Goal: Task Accomplishment & Management: Manage account settings

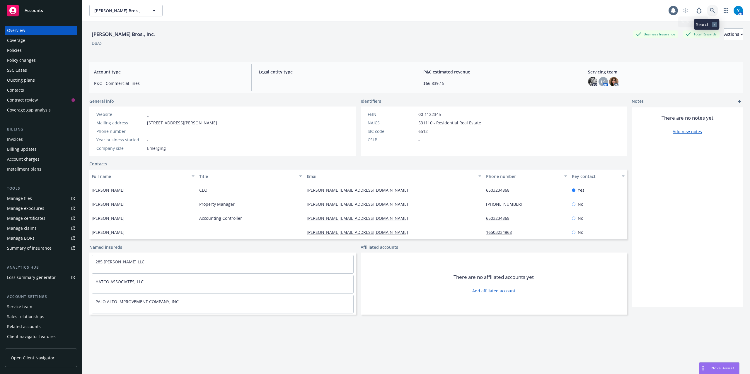
click at [710, 9] on icon at bounding box center [712, 10] width 5 height 5
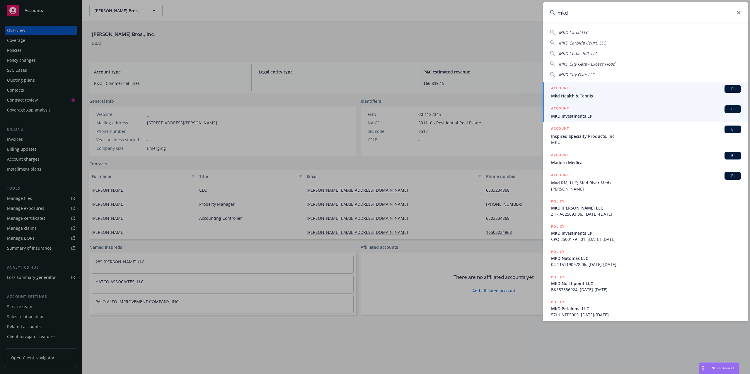
type input "mkd"
click at [583, 113] on span "MKD Investments LP" at bounding box center [646, 116] width 190 height 6
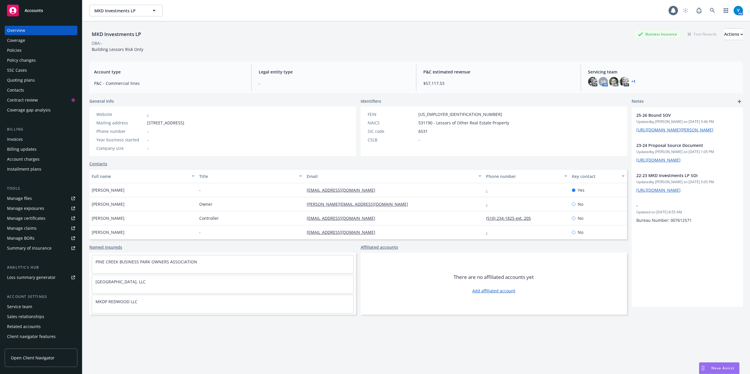
click at [33, 49] on div "Policies" at bounding box center [41, 50] width 68 height 9
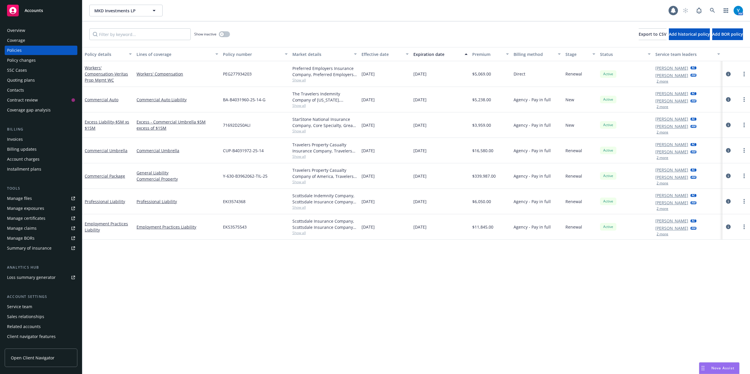
click at [406, 278] on div "Policy details Lines of coverage Policy number Market details Effective date Ex…" at bounding box center [416, 210] width 668 height 327
click at [714, 11] on icon at bounding box center [712, 10] width 5 height 5
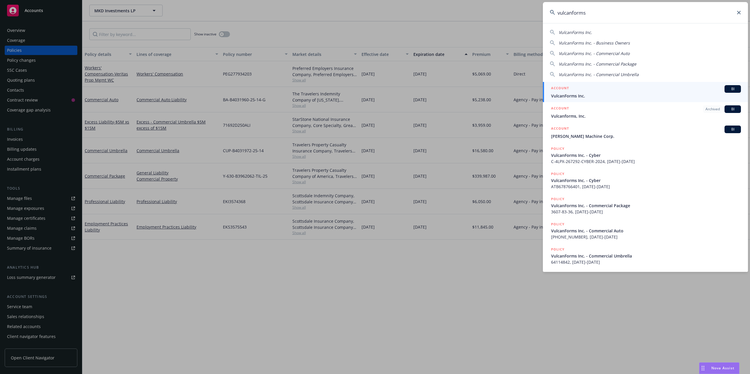
type input "vulcanforms"
click at [584, 93] on div "ACCOUNT BI" at bounding box center [646, 89] width 190 height 8
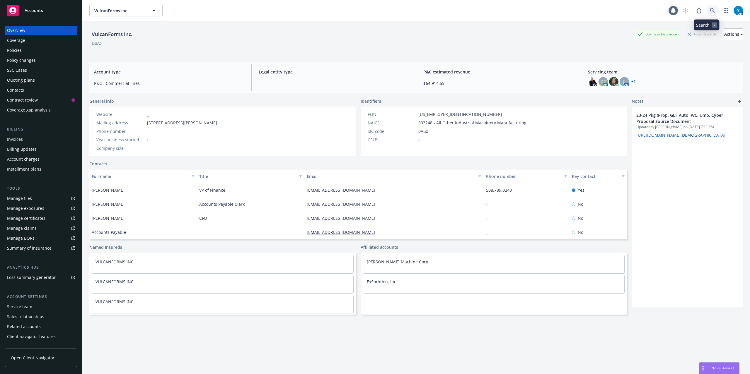
click at [710, 8] on icon at bounding box center [712, 10] width 5 height 5
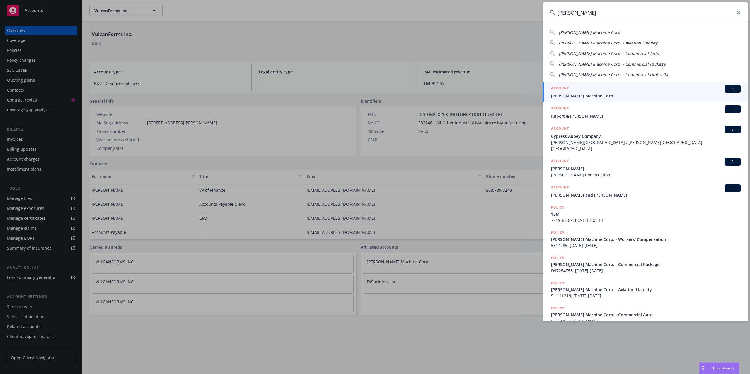
type input "[PERSON_NAME]"
click at [587, 94] on span "[PERSON_NAME] Machine Corp." at bounding box center [646, 96] width 190 height 6
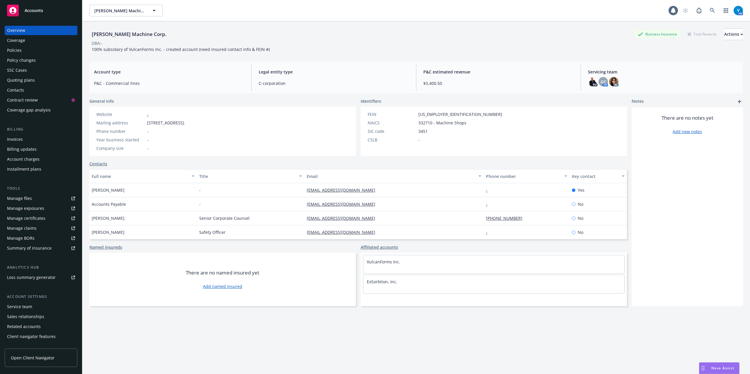
click at [21, 136] on div "Invoices" at bounding box center [15, 139] width 16 height 9
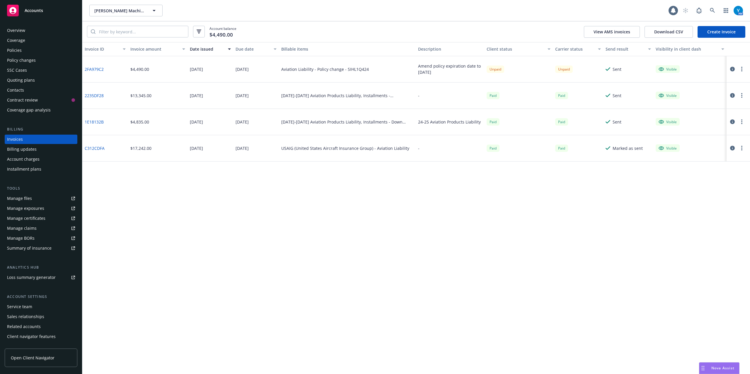
click at [732, 68] on icon "button" at bounding box center [732, 69] width 5 height 5
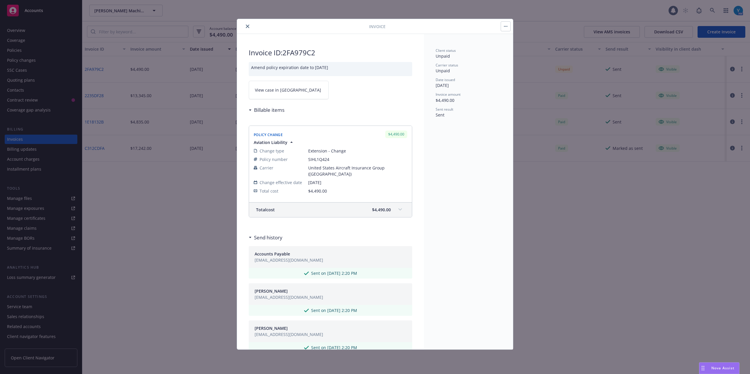
click at [246, 25] on icon "close" at bounding box center [248, 27] width 4 height 4
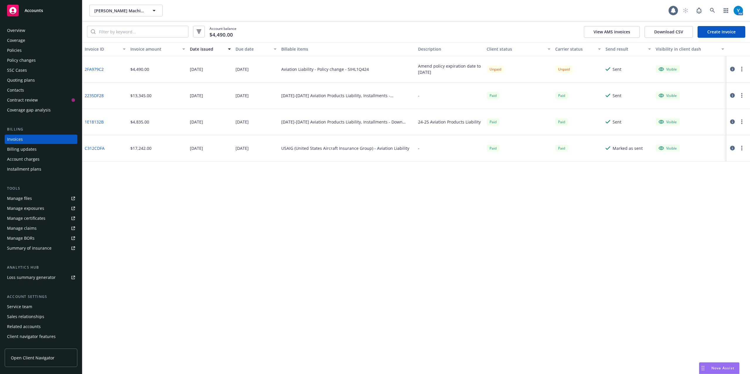
click at [23, 30] on div "Overview" at bounding box center [16, 30] width 18 height 9
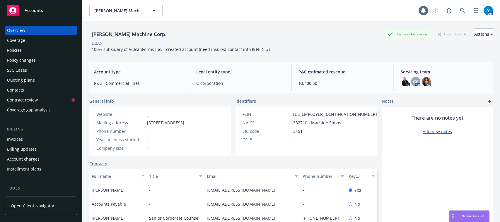
click at [19, 48] on div "Policies" at bounding box center [14, 50] width 15 height 9
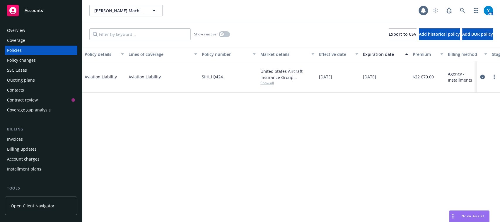
click at [30, 33] on div "Overview" at bounding box center [41, 30] width 68 height 9
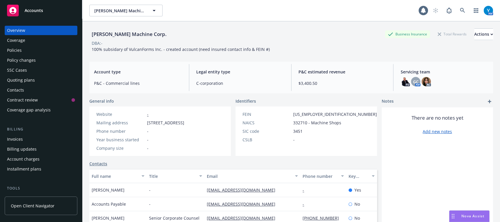
click at [34, 32] on div "Overview" at bounding box center [41, 30] width 68 height 9
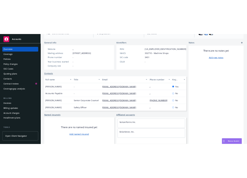
scroll to position [90, 0]
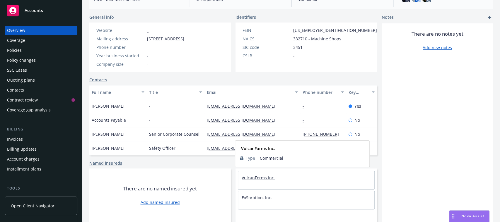
click at [256, 177] on link "VulcanForms Inc." at bounding box center [258, 178] width 33 height 6
click at [27, 141] on div "Invoices" at bounding box center [41, 139] width 68 height 9
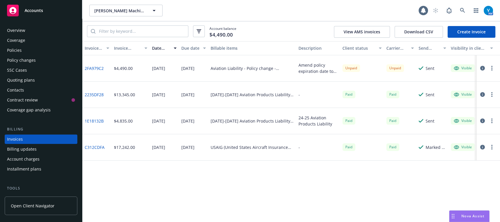
click at [51, 44] on div "Coverage" at bounding box center [41, 40] width 68 height 9
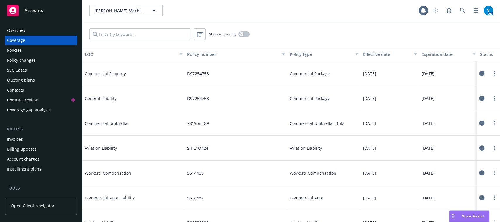
click at [301, 25] on div "Show active only" at bounding box center [291, 34] width 418 height 26
click at [406, 21] on div "Show active only" at bounding box center [291, 34] width 418 height 26
click at [28, 55] on div "Policies" at bounding box center [41, 50] width 68 height 9
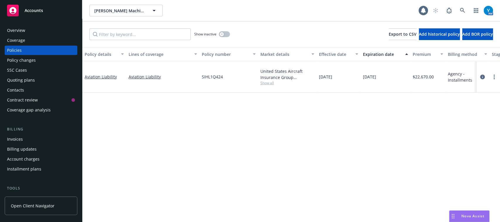
click at [269, 31] on div "Show inactive Export to CSV Add historical policy Add BOR policy" at bounding box center [291, 34] width 418 height 26
click at [42, 51] on div "Policies" at bounding box center [41, 50] width 68 height 9
click at [294, 30] on div "Show inactive Export to CSV Add historical policy Add BOR policy" at bounding box center [291, 34] width 418 height 26
click at [465, 121] on div "Policy details Lines of coverage Policy number Market details Effective date Ex…" at bounding box center [291, 134] width 418 height 175
click at [20, 142] on div "Invoices" at bounding box center [15, 139] width 16 height 9
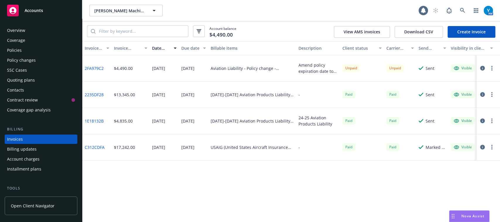
scroll to position [19, 0]
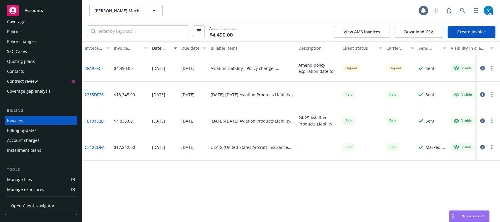
click at [495, 71] on div at bounding box center [487, 68] width 16 height 7
click at [479, 67] on button "button" at bounding box center [482, 68] width 7 height 7
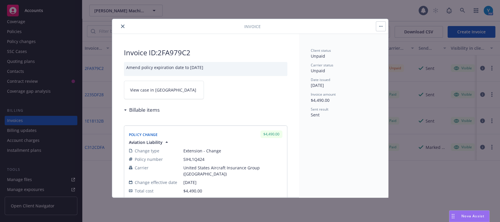
scroll to position [234, 0]
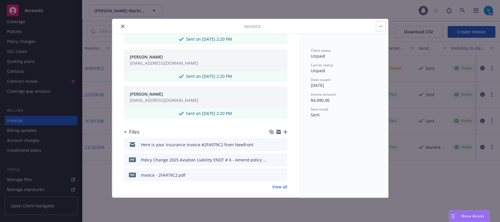
click at [279, 142] on icon "preview file" at bounding box center [281, 144] width 5 height 4
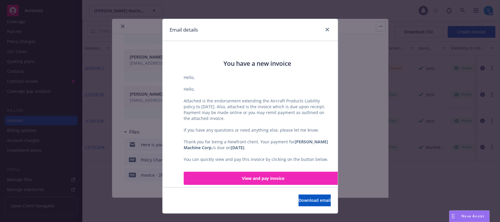
scroll to position [0, 0]
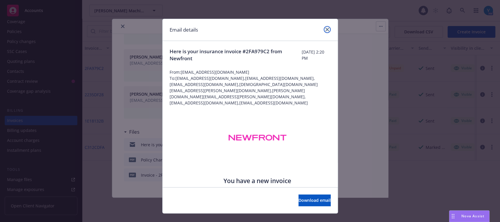
click at [325, 28] on icon "close" at bounding box center [327, 30] width 4 height 4
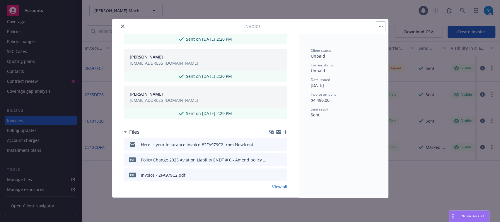
click at [124, 26] on icon "close" at bounding box center [123, 27] width 4 height 4
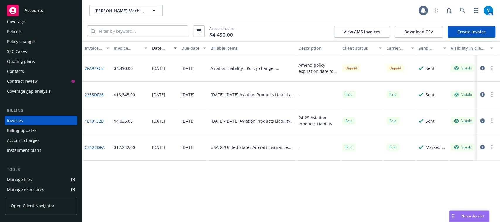
click at [37, 20] on div "Coverage" at bounding box center [41, 21] width 68 height 9
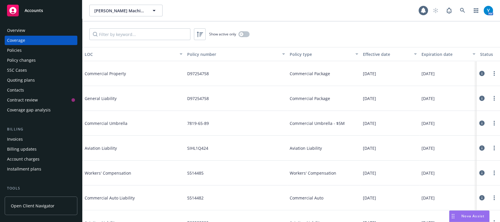
click at [42, 30] on div "Overview" at bounding box center [41, 30] width 68 height 9
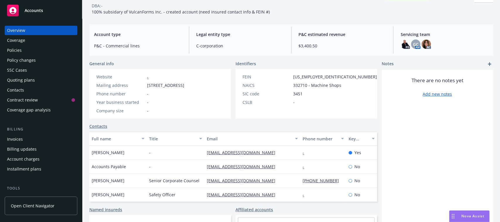
scroll to position [39, 0]
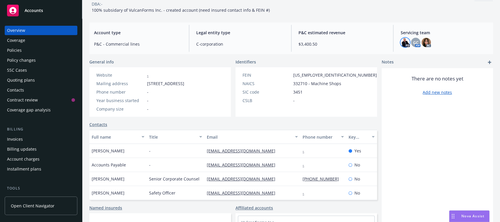
click at [400, 45] on img at bounding box center [404, 42] width 9 height 9
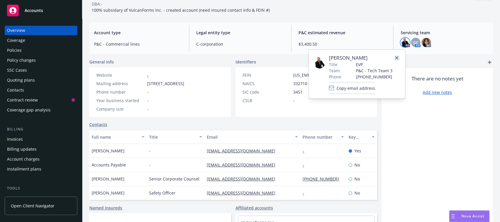
click at [396, 59] on icon "close" at bounding box center [397, 58] width 4 height 4
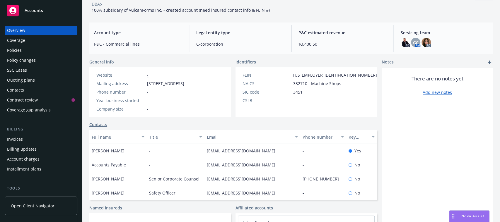
scroll to position [0, 0]
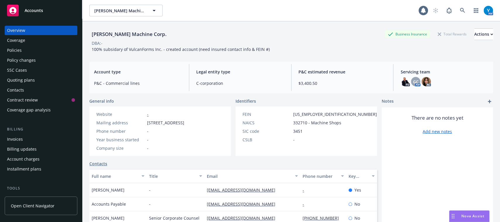
click at [32, 30] on div "Overview" at bounding box center [41, 30] width 68 height 9
click at [14, 139] on div "Invoices" at bounding box center [15, 139] width 16 height 9
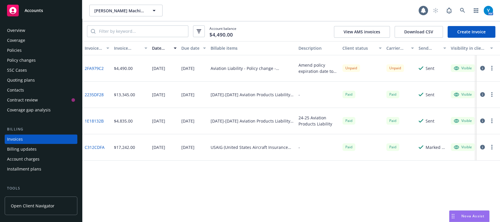
scroll to position [19, 0]
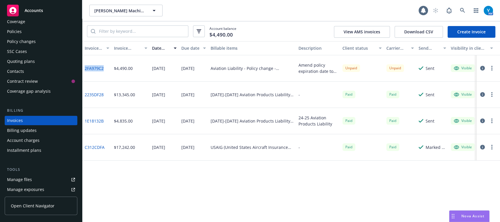
drag, startPoint x: 104, startPoint y: 71, endPoint x: 84, endPoint y: 71, distance: 19.9
click at [84, 71] on div "2FA979C2" at bounding box center [96, 68] width 29 height 26
copy link "2FA979C2"
click at [350, 95] on div "Paid" at bounding box center [348, 94] width 13 height 7
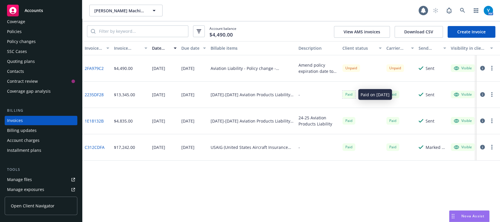
click at [350, 95] on div "Paid" at bounding box center [348, 94] width 13 height 7
click at [349, 121] on div "Paid" at bounding box center [348, 120] width 13 height 7
click at [351, 146] on div "Paid" at bounding box center [348, 147] width 13 height 7
click at [35, 32] on div "Policies" at bounding box center [41, 31] width 68 height 9
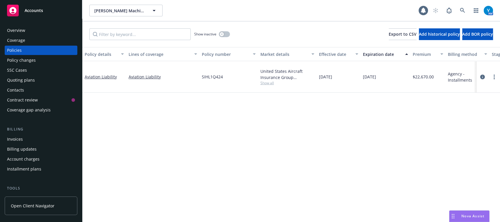
click at [28, 30] on div "Overview" at bounding box center [41, 30] width 68 height 9
